Goal: Find specific page/section: Find specific page/section

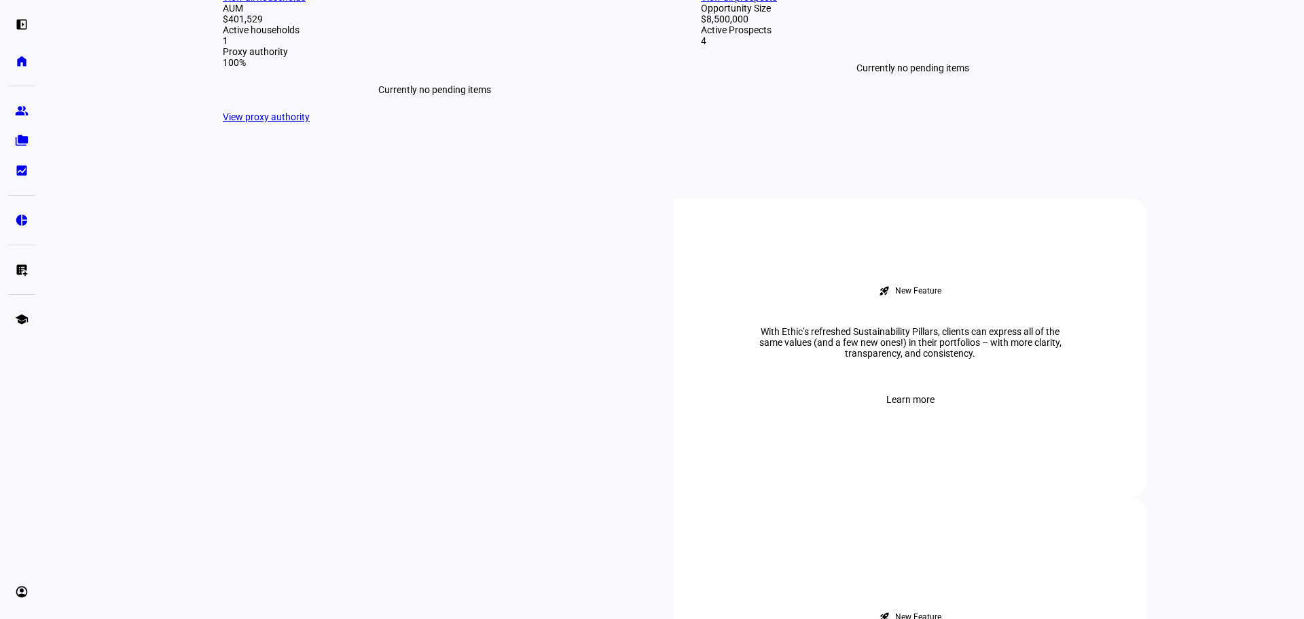
scroll to position [340, 0]
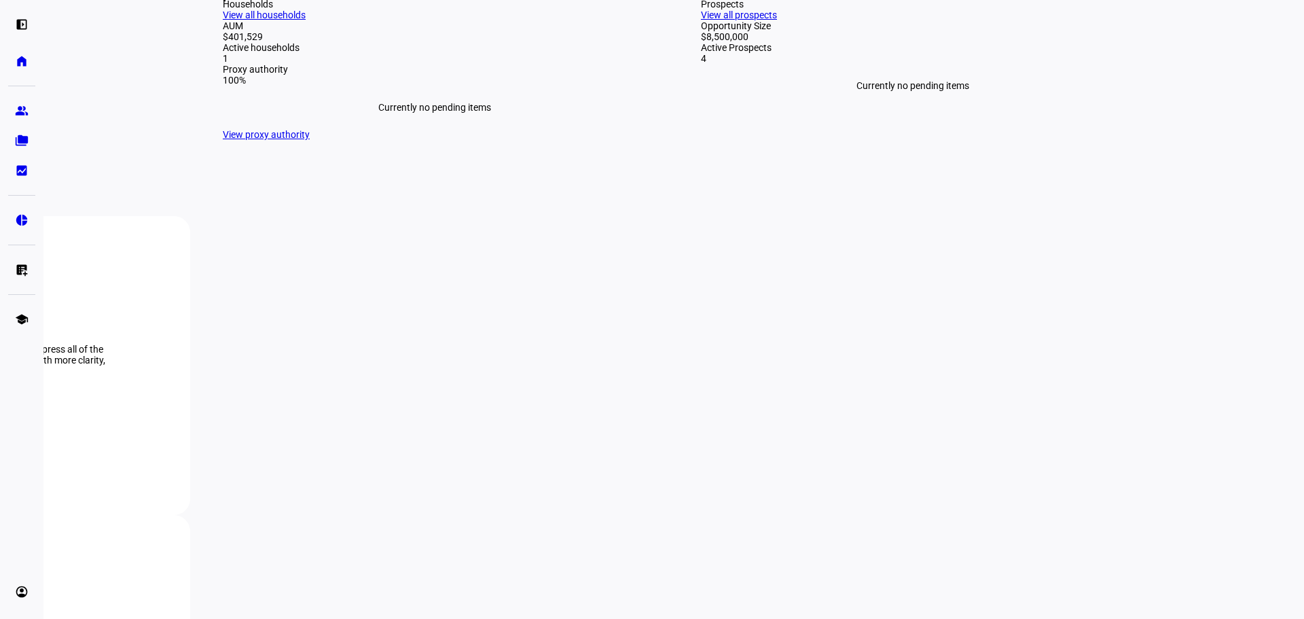
click at [306, 20] on link "View all households" at bounding box center [264, 15] width 83 height 11
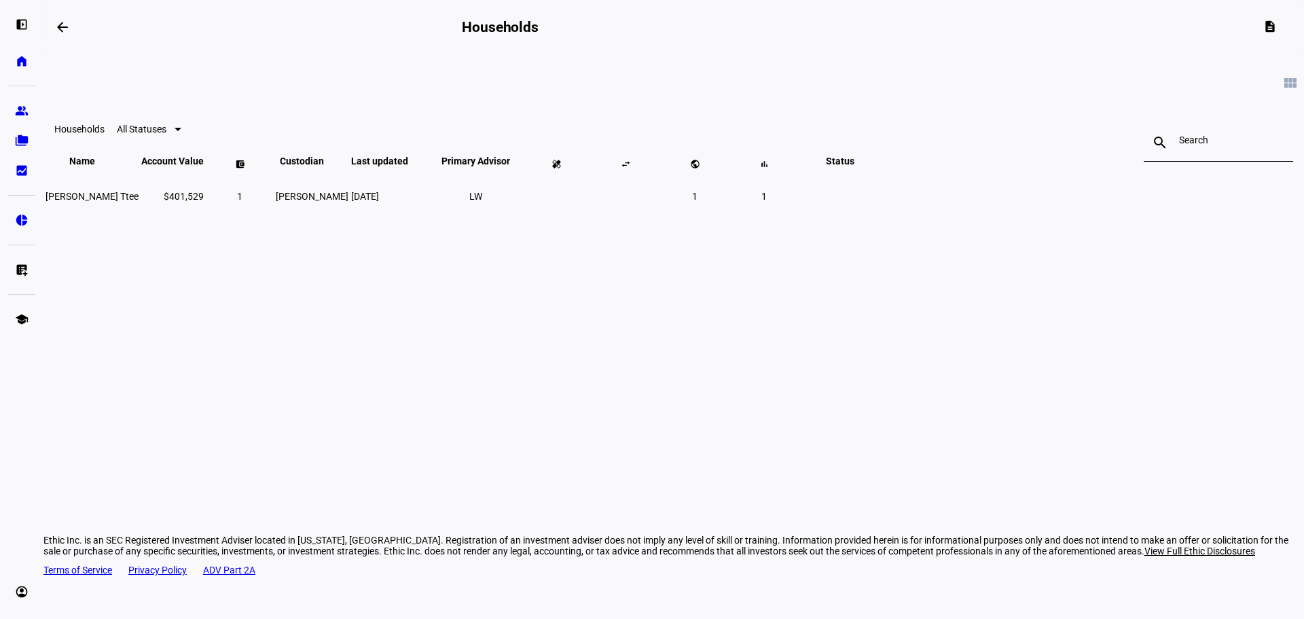
click at [166, 134] on span "All Statuses" at bounding box center [142, 129] width 50 height 11
click at [327, 139] on div at bounding box center [652, 309] width 1304 height 619
click at [21, 73] on link "home Home" at bounding box center [21, 61] width 27 height 27
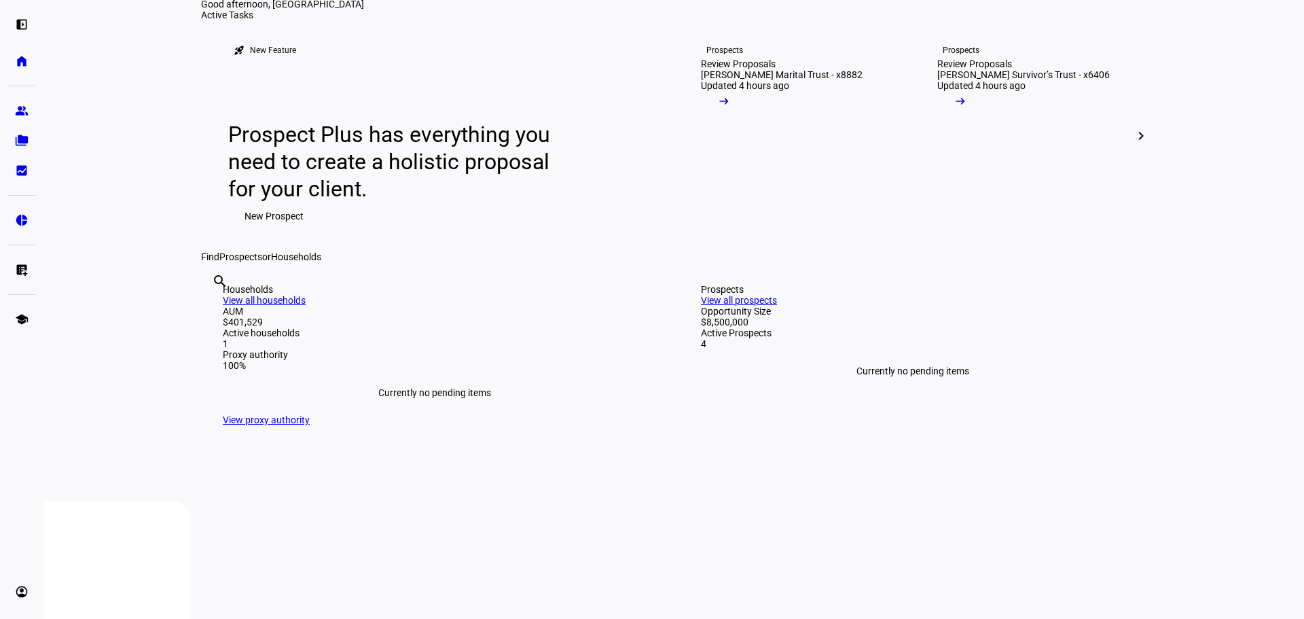
scroll to position [136, 0]
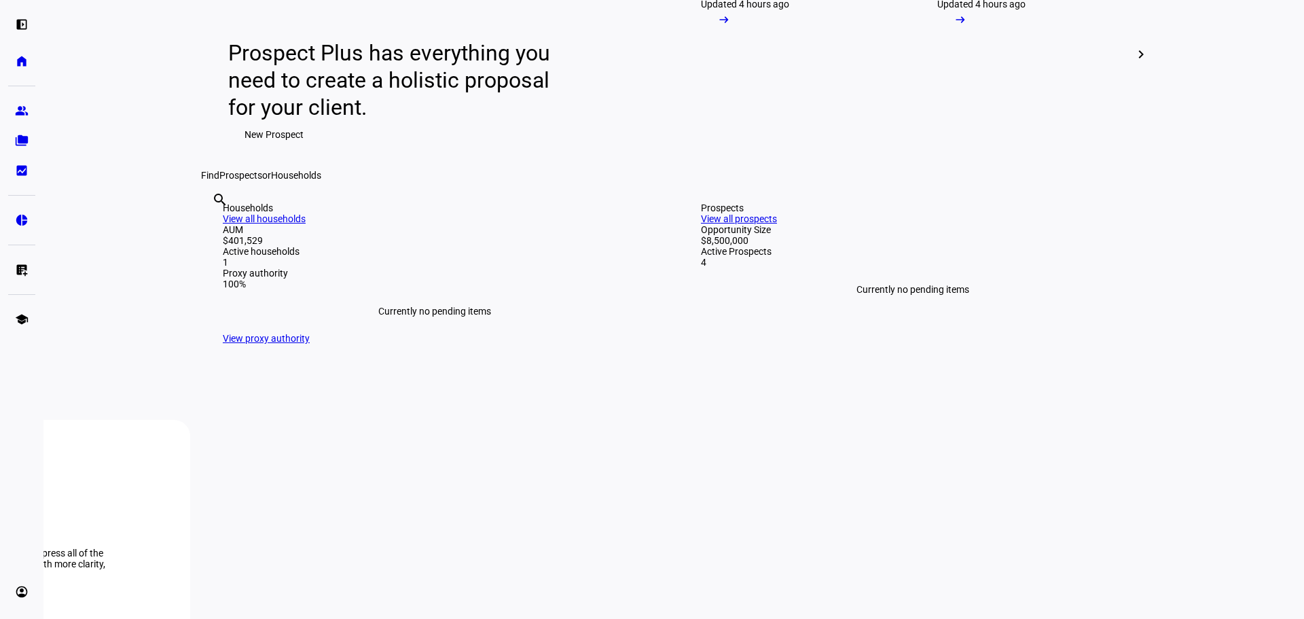
click at [215, 226] on input "text" at bounding box center [213, 218] width 3 height 16
type input "adi"
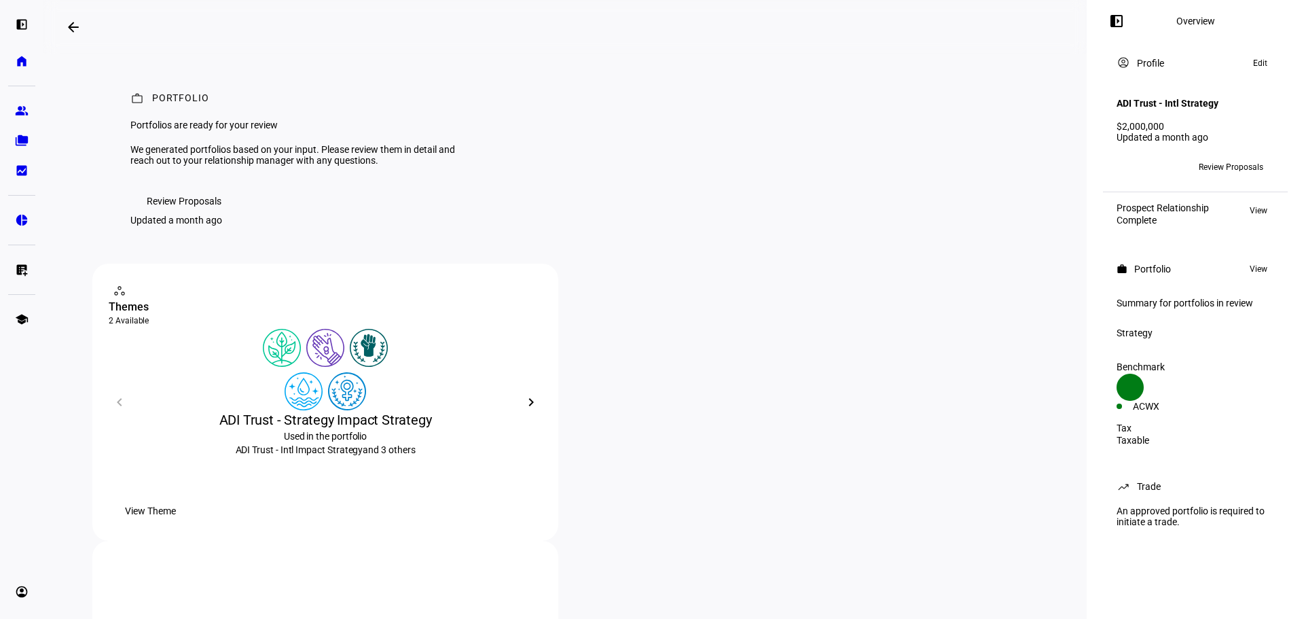
scroll to position [68, 0]
